Goal: Task Accomplishment & Management: Use online tool/utility

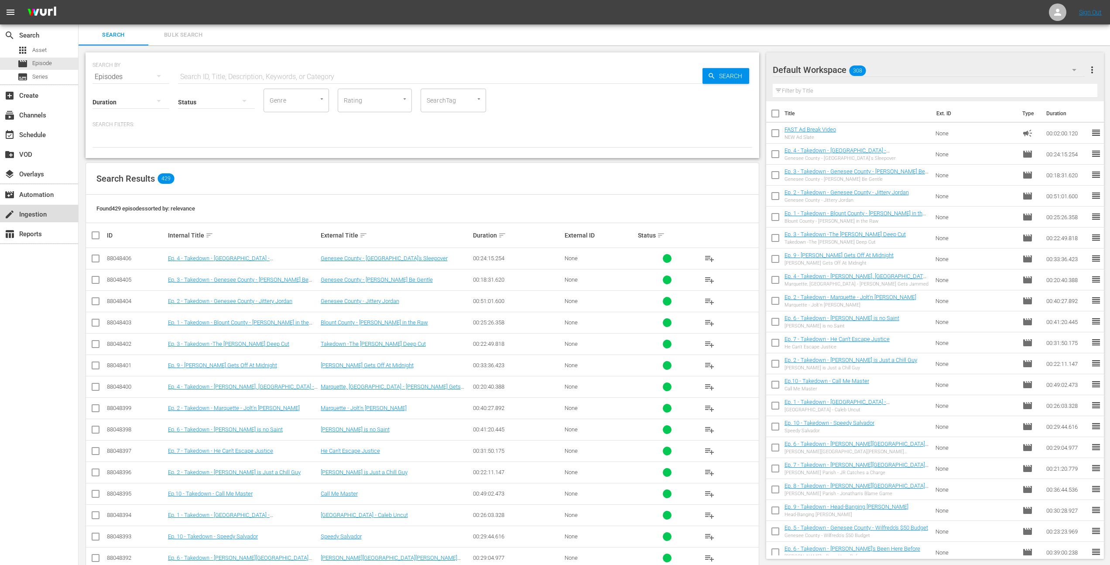
click at [44, 210] on div "create Ingestion" at bounding box center [24, 213] width 49 height 8
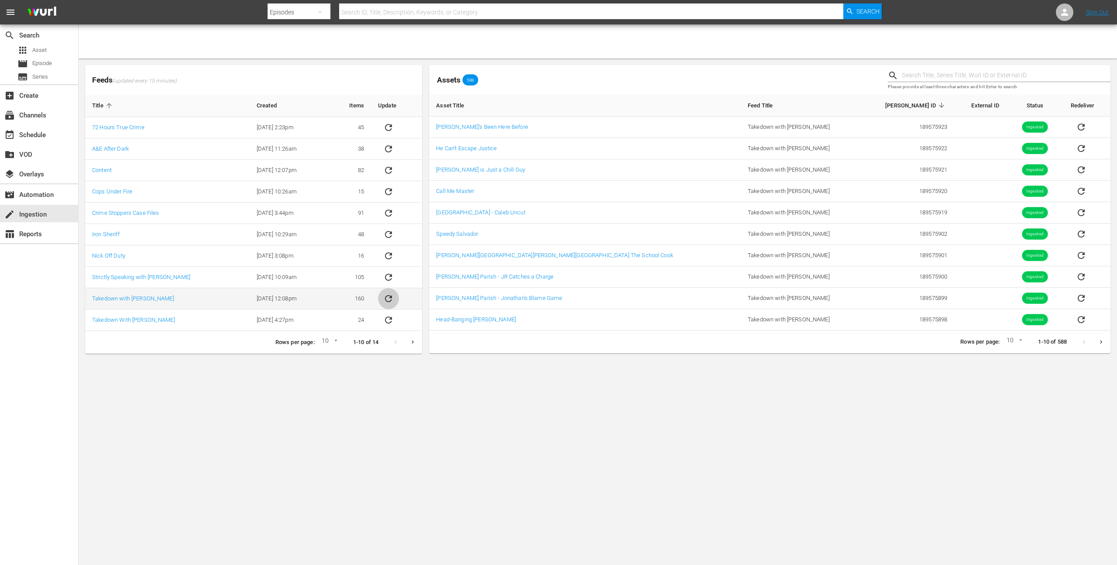
click at [386, 300] on icon "sticky table" at bounding box center [388, 298] width 7 height 7
click at [138, 298] on link "Takedown with [PERSON_NAME]" at bounding box center [133, 298] width 82 height 7
click at [130, 299] on link "Takedown with [PERSON_NAME]" at bounding box center [133, 298] width 82 height 7
click at [137, 318] on link "Takedown With [PERSON_NAME]" at bounding box center [133, 319] width 83 height 7
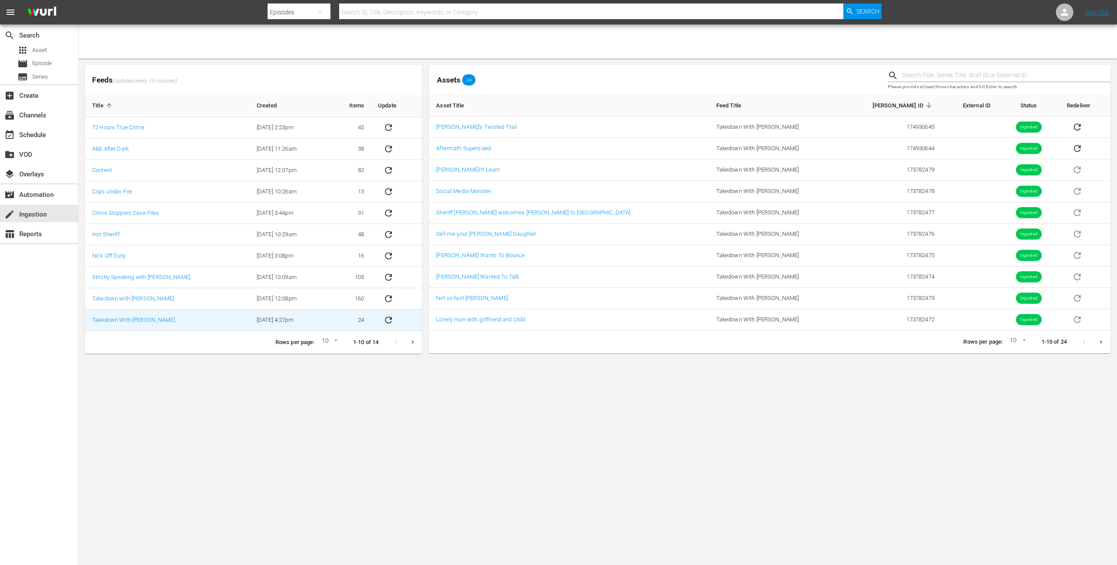
click at [1102, 342] on icon "Next page" at bounding box center [1101, 342] width 7 height 7
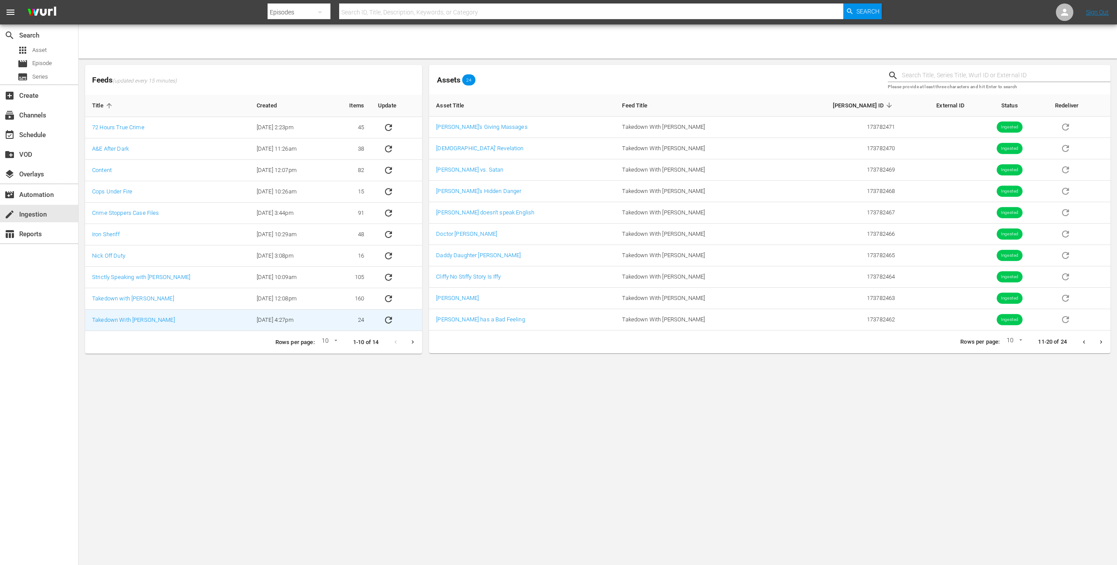
click at [1098, 340] on icon "Next page" at bounding box center [1101, 342] width 7 height 7
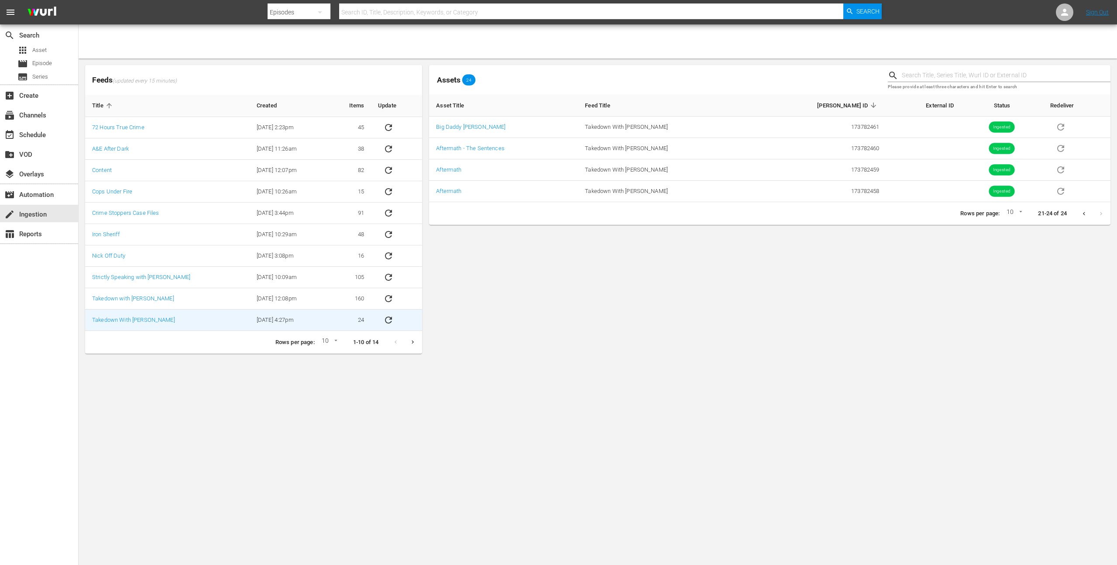
click at [1082, 214] on icon "Previous page" at bounding box center [1084, 213] width 7 height 7
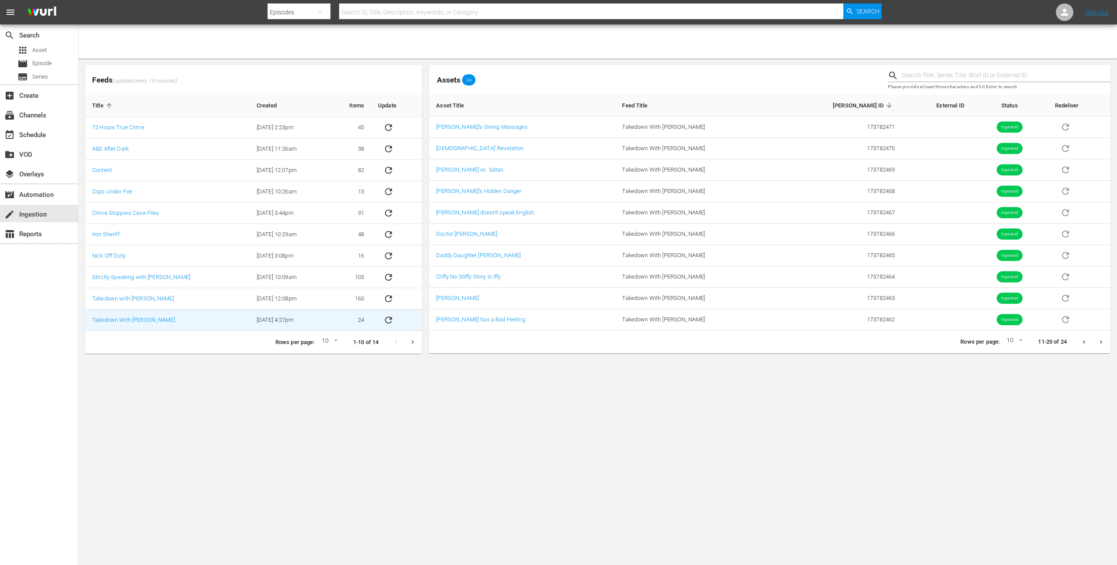
click at [1081, 341] on icon "Previous page" at bounding box center [1084, 342] width 7 height 7
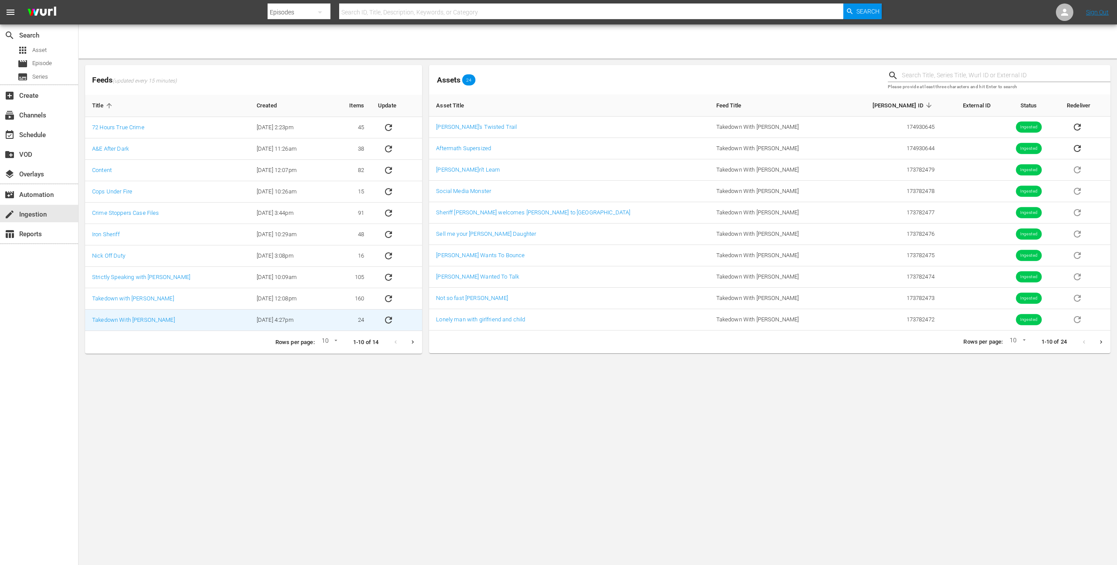
click at [1086, 341] on div at bounding box center [1092, 341] width 34 height 17
click at [38, 192] on div "movie_filter Automation" at bounding box center [24, 193] width 49 height 8
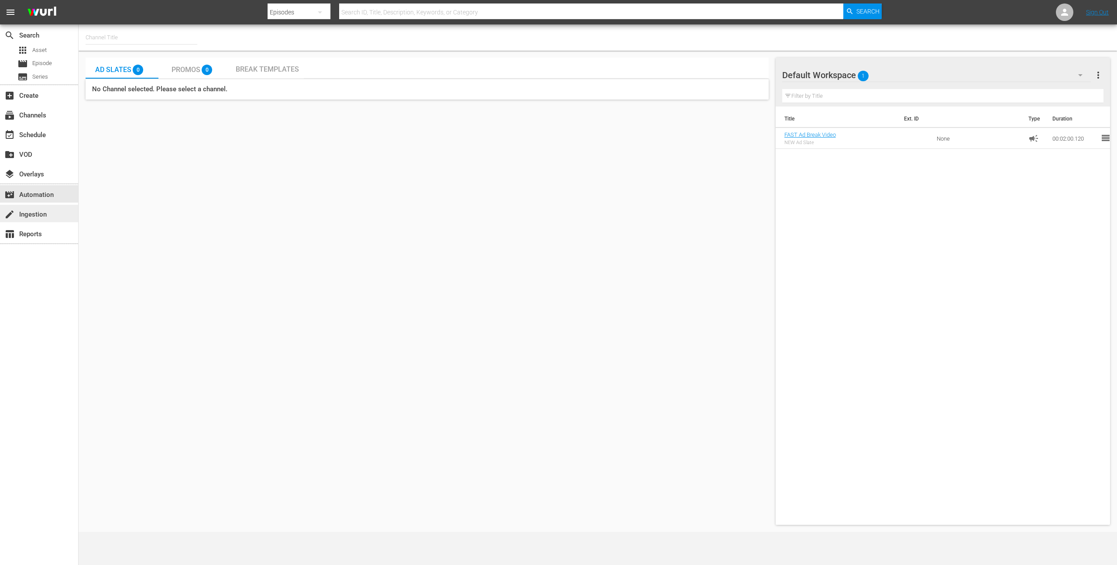
click at [37, 213] on div "create Ingestion" at bounding box center [24, 213] width 49 height 8
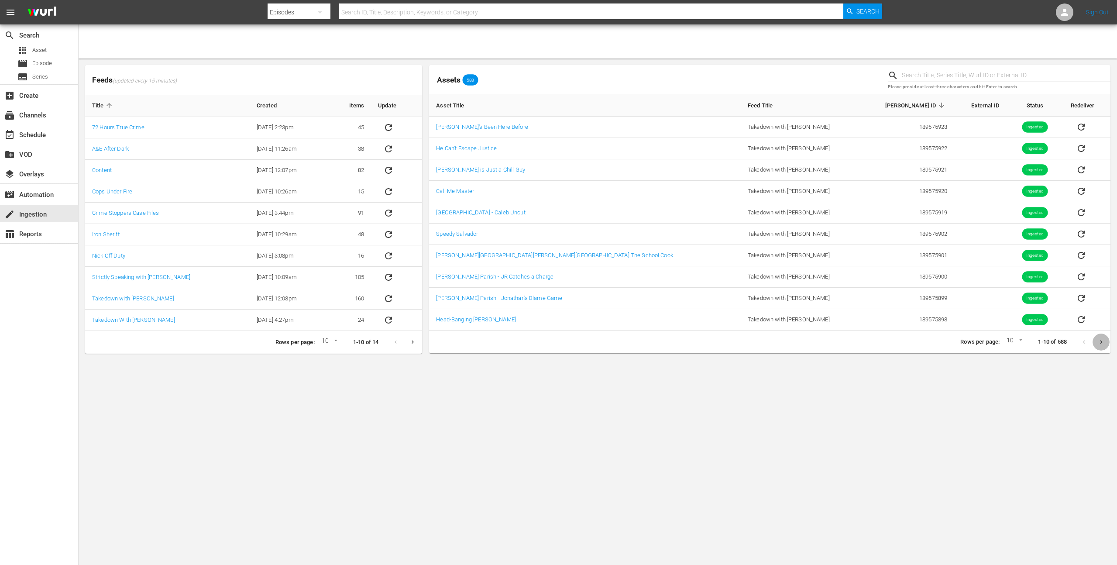
click at [1099, 343] on icon "Next page" at bounding box center [1101, 342] width 7 height 7
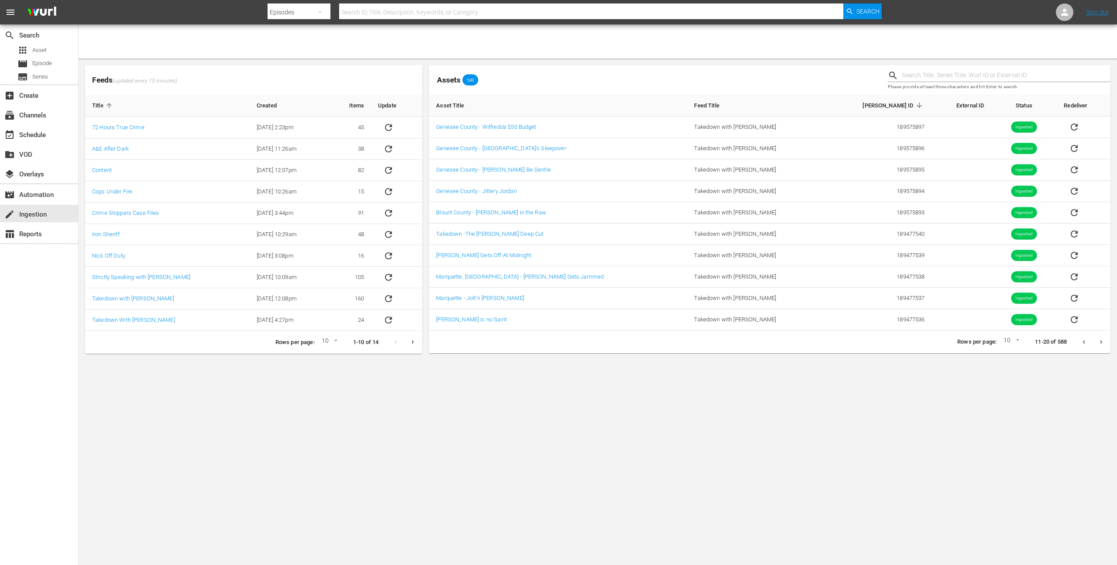
click at [1099, 343] on icon "Next page" at bounding box center [1101, 342] width 7 height 7
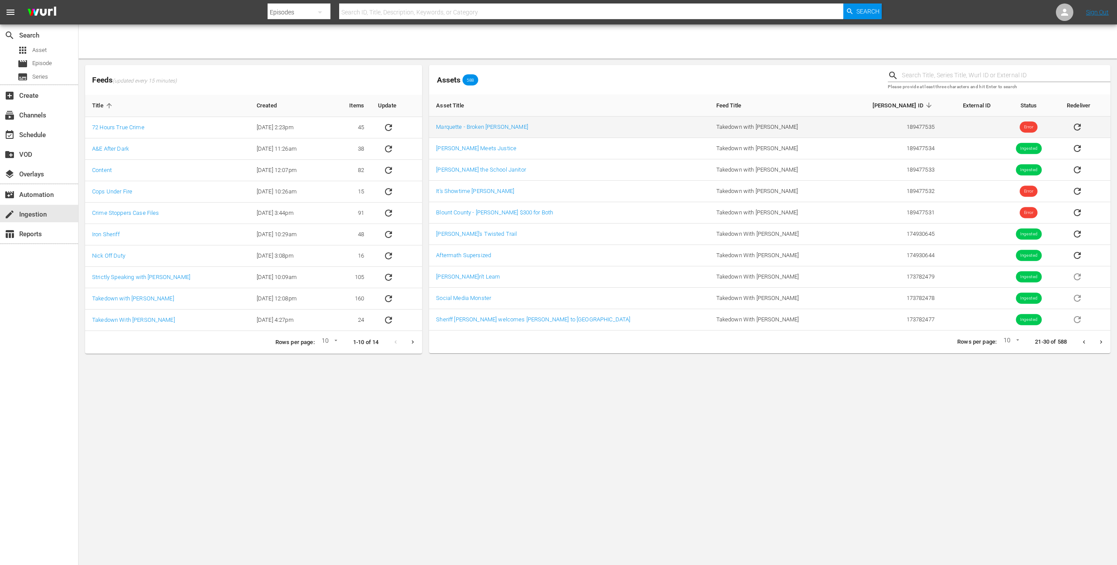
click at [1072, 127] on icon "sticky table" at bounding box center [1077, 127] width 10 height 10
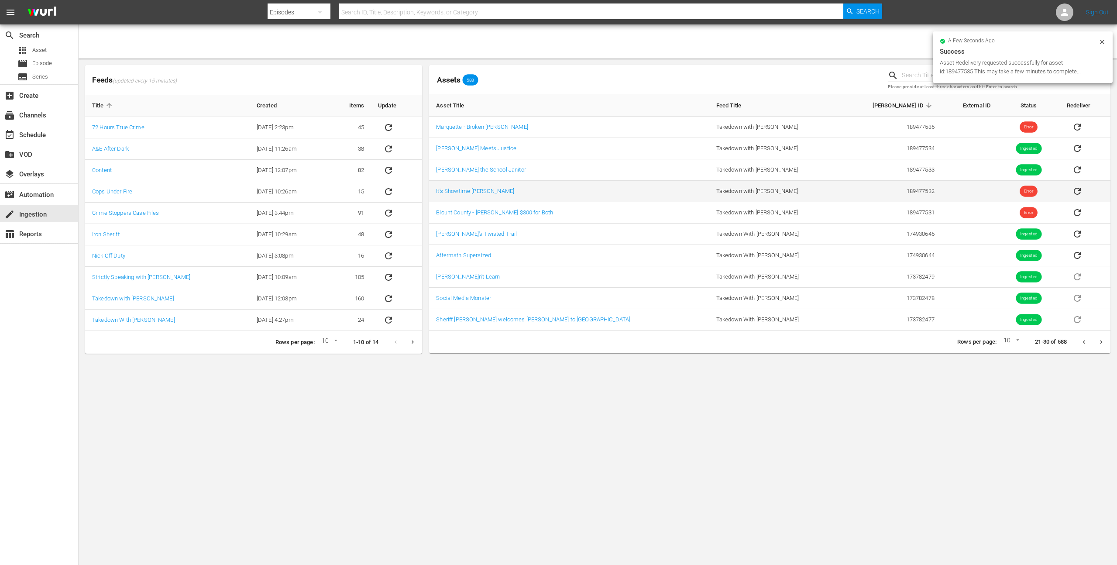
click at [1072, 190] on icon "sticky table" at bounding box center [1077, 191] width 10 height 10
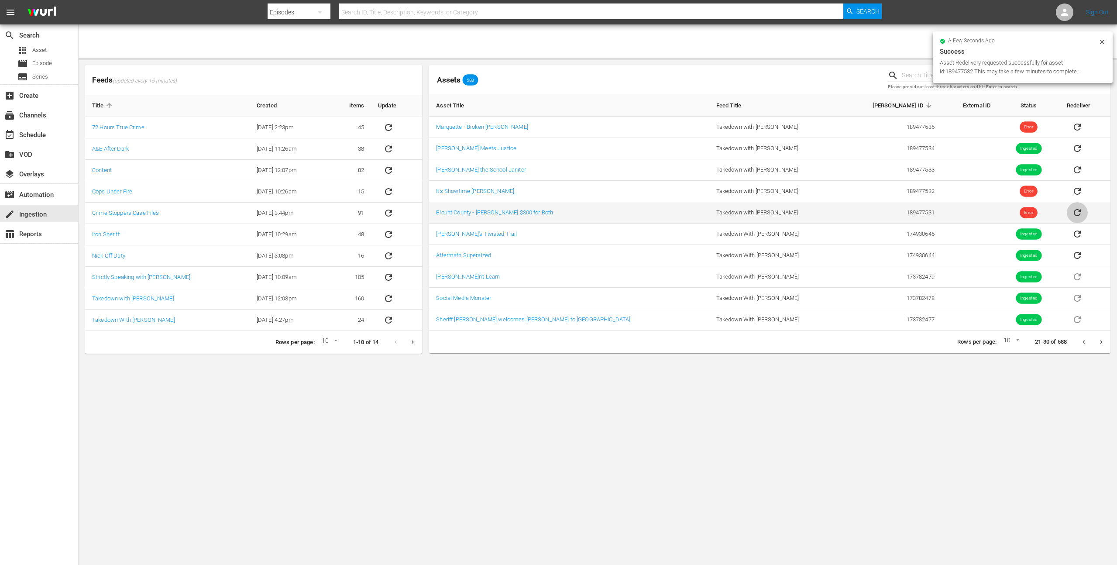
click at [1072, 215] on icon "sticky table" at bounding box center [1077, 212] width 10 height 10
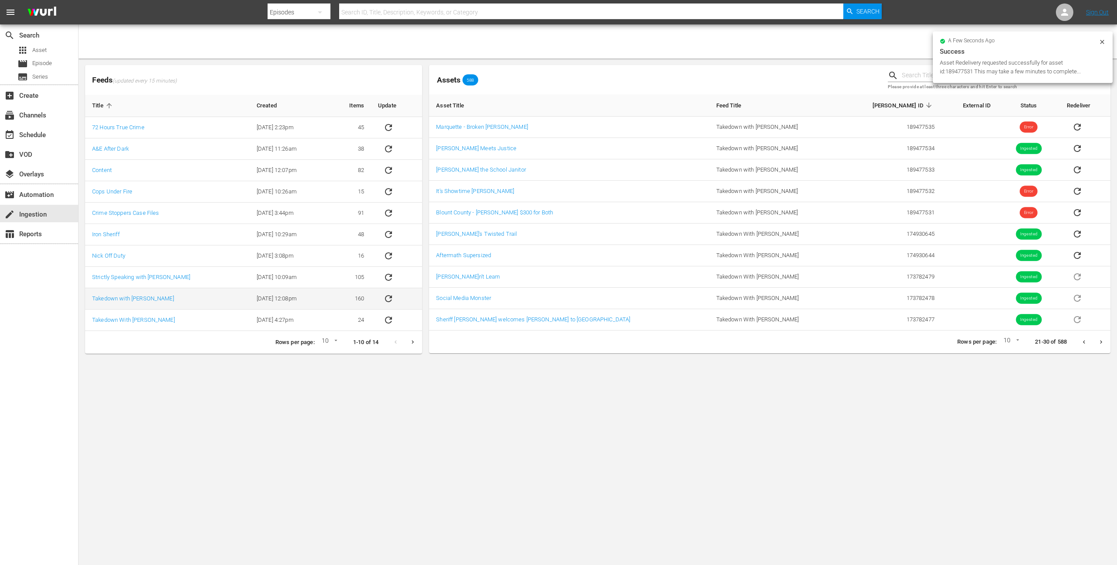
click at [393, 301] on icon "sticky table" at bounding box center [388, 298] width 10 height 10
